Goal: Navigation & Orientation: Find specific page/section

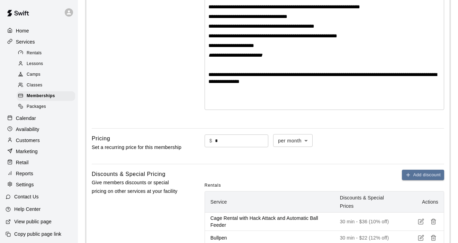
scroll to position [192, 0]
click at [224, 141] on input "*" at bounding box center [241, 141] width 53 height 13
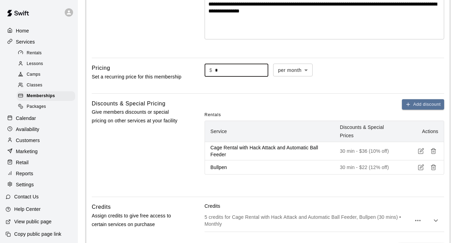
scroll to position [267, 0]
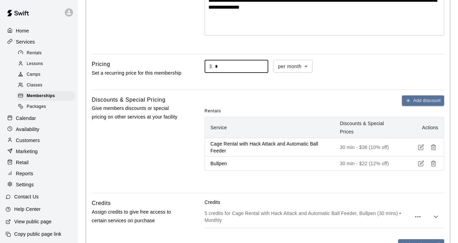
click at [35, 145] on div "Customers" at bounding box center [39, 140] width 67 height 10
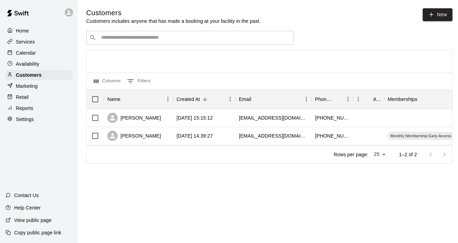
click at [32, 44] on p "Services" at bounding box center [25, 41] width 19 height 7
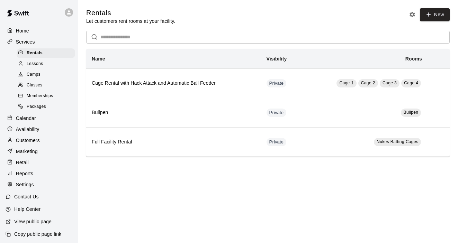
click at [39, 93] on span "Memberships" at bounding box center [40, 96] width 26 height 7
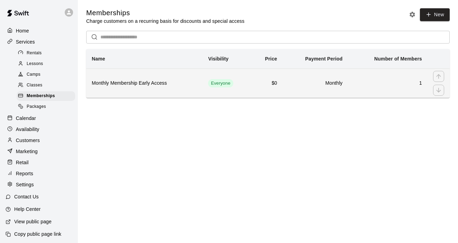
click at [126, 81] on h6 "Monthly Membership Early Access" at bounding box center [144, 84] width 105 height 8
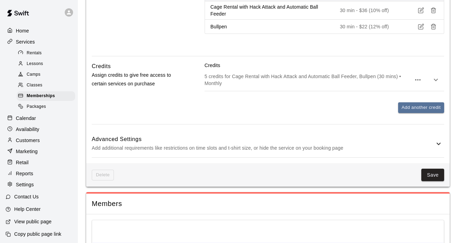
scroll to position [410, 0]
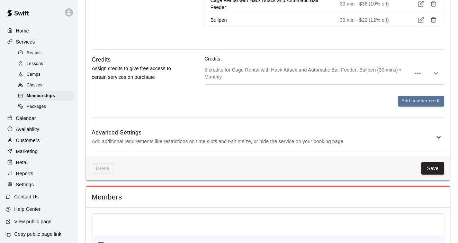
click at [437, 138] on icon at bounding box center [438, 137] width 8 height 8
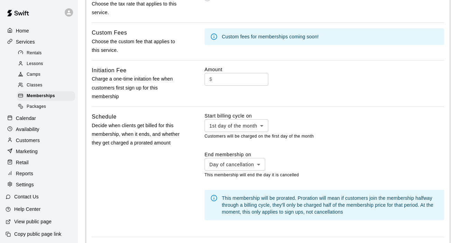
scroll to position [597, 0]
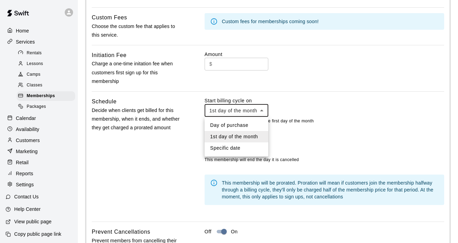
click at [316, 106] on div at bounding box center [229, 121] width 458 height 243
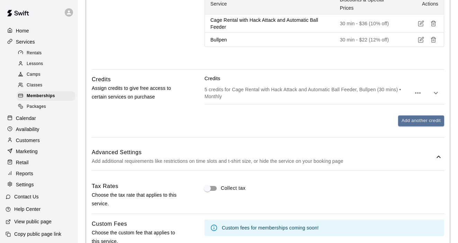
scroll to position [373, 0]
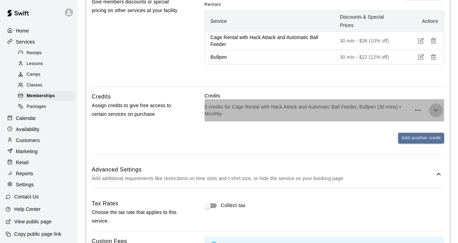
click at [434, 110] on icon "button" at bounding box center [436, 110] width 8 height 8
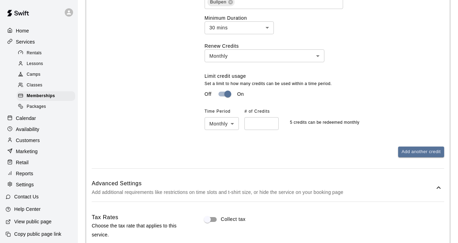
scroll to position [546, 0]
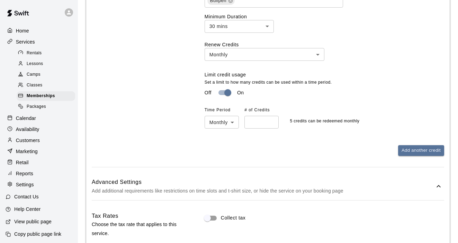
click at [236, 126] on body "**********" at bounding box center [229, 87] width 458 height 1266
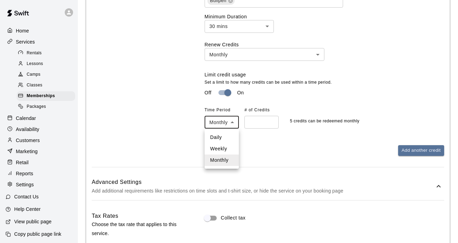
click at [135, 103] on div at bounding box center [229, 121] width 458 height 243
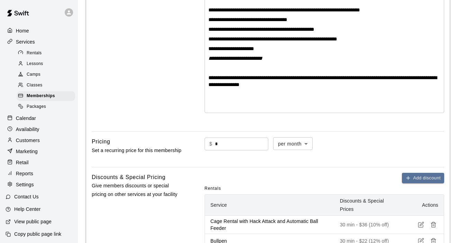
scroll to position [0, 0]
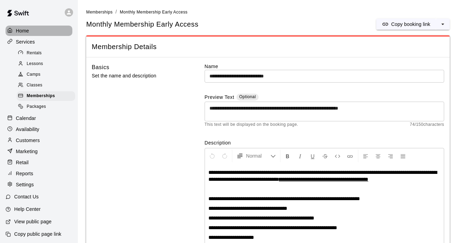
click at [26, 32] on p "Home" at bounding box center [22, 30] width 13 height 7
